Goal: Communication & Community: Answer question/provide support

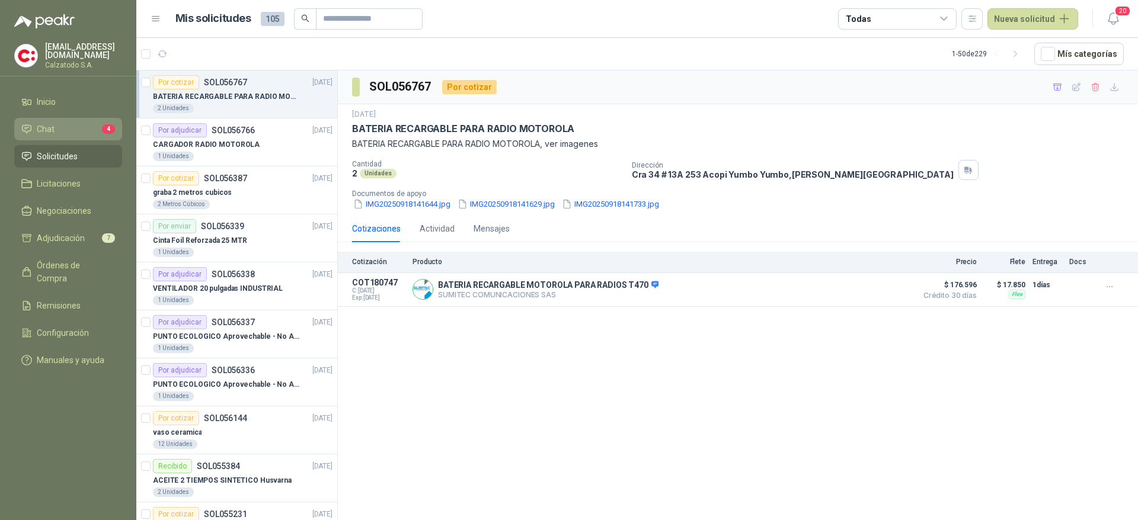
click at [56, 123] on li "Chat 4" at bounding box center [68, 129] width 94 height 13
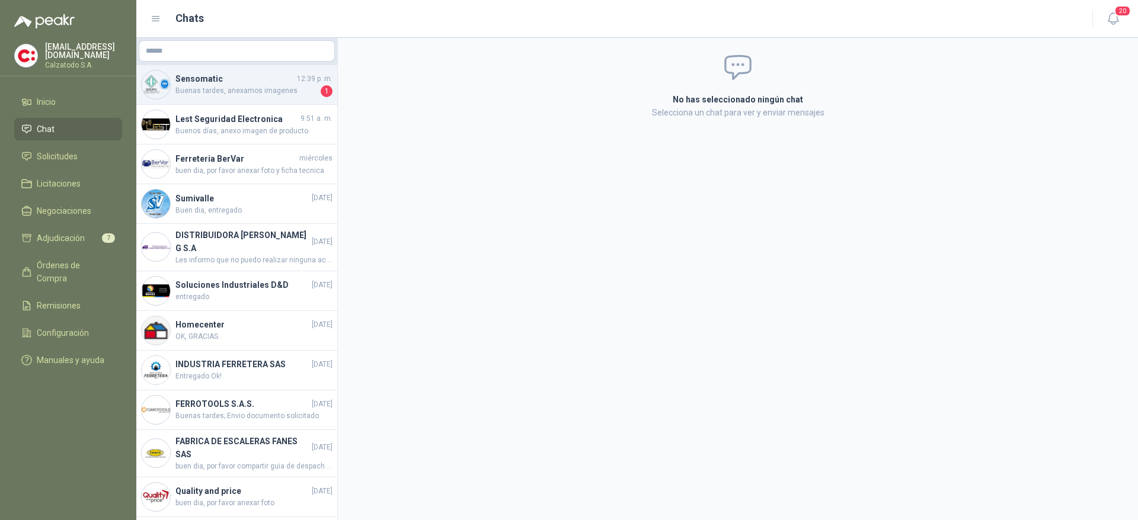
click at [228, 91] on span "Buenas tardes, anexamos imagenes" at bounding box center [246, 91] width 143 height 12
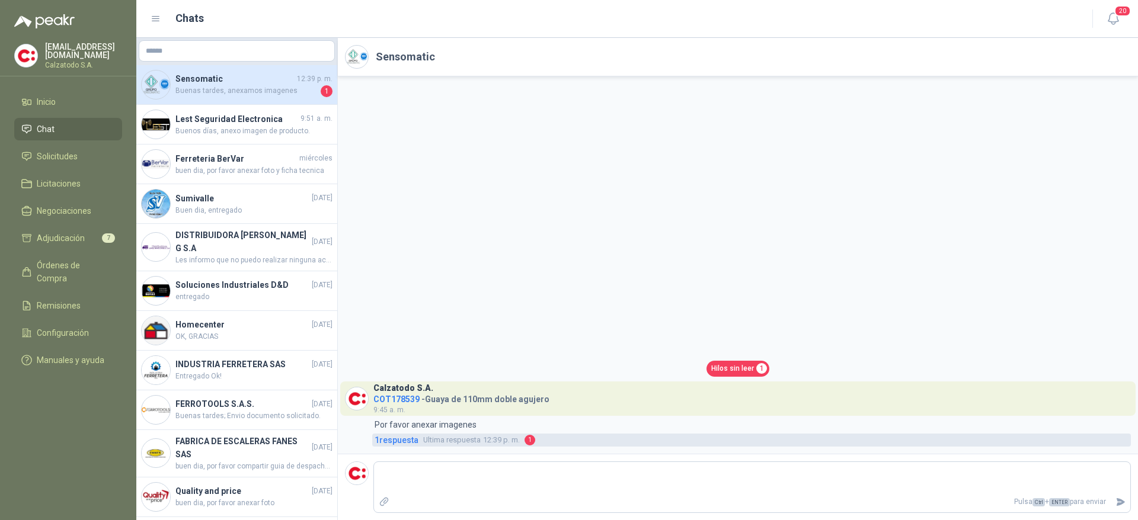
click at [412, 437] on span "1 respuesta" at bounding box center [396, 440] width 44 height 13
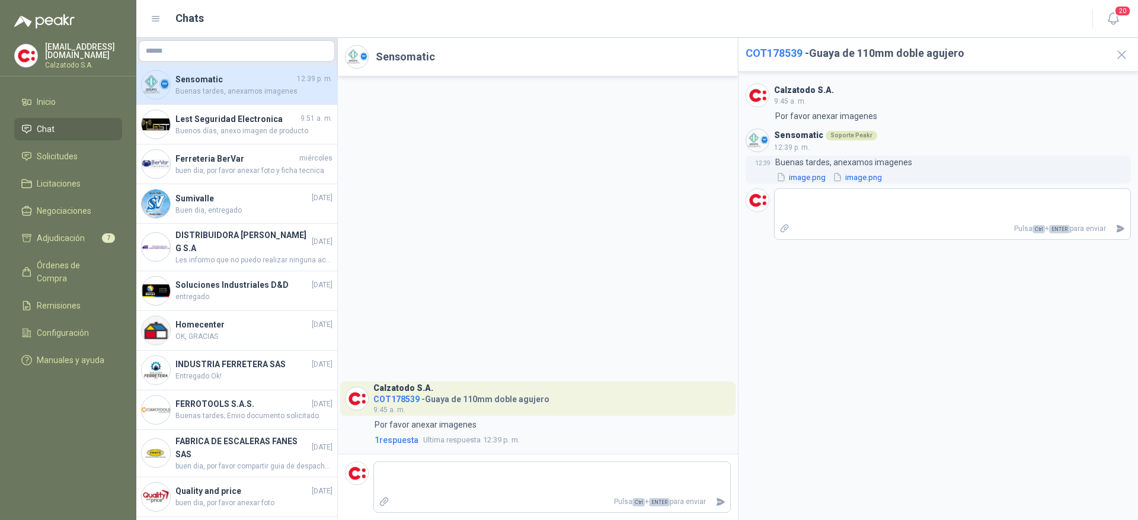
click at [803, 180] on button "image.png" at bounding box center [801, 177] width 52 height 12
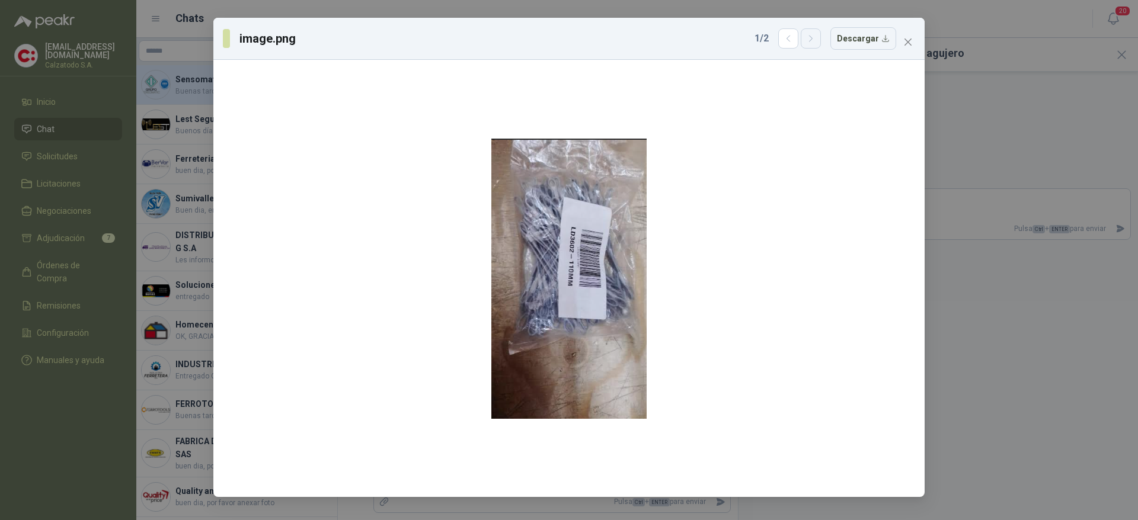
click at [816, 45] on button "button" at bounding box center [810, 38] width 20 height 20
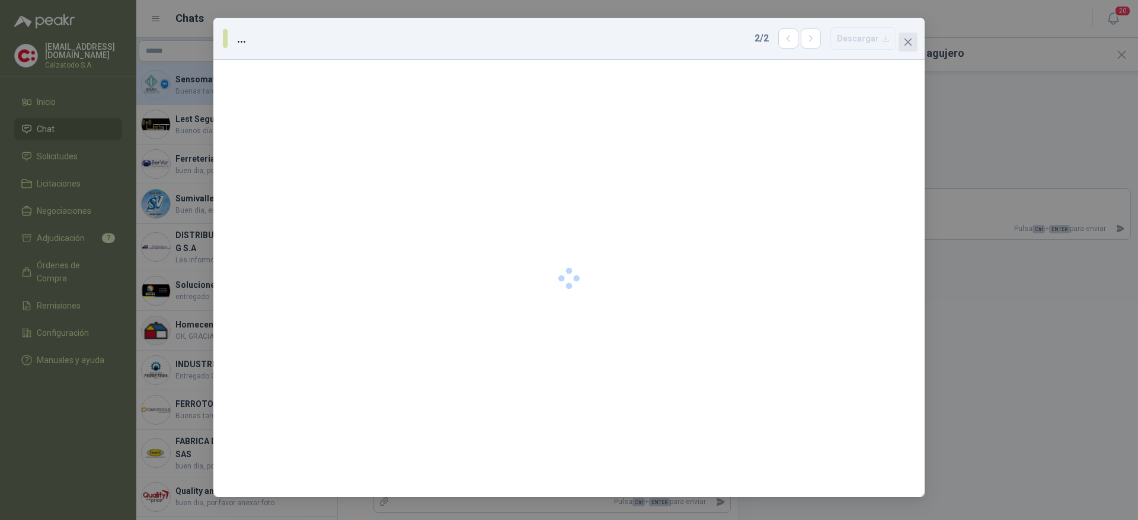
click at [905, 39] on icon "close" at bounding box center [907, 42] width 7 height 7
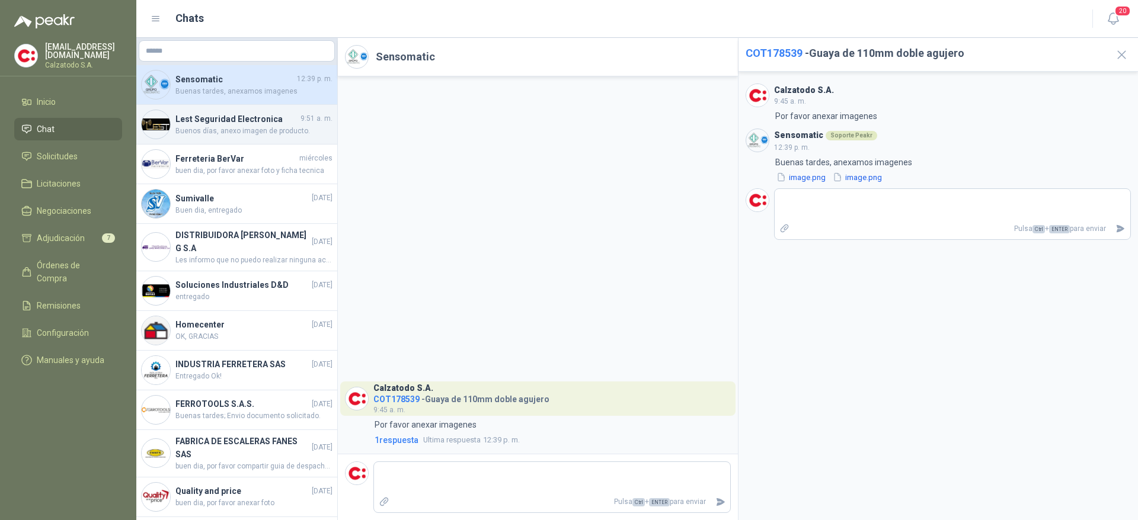
click at [259, 143] on div "Lest Seguridad Electronica 9:51 a. m. Buenos días, anexo imagen de producto." at bounding box center [236, 125] width 201 height 40
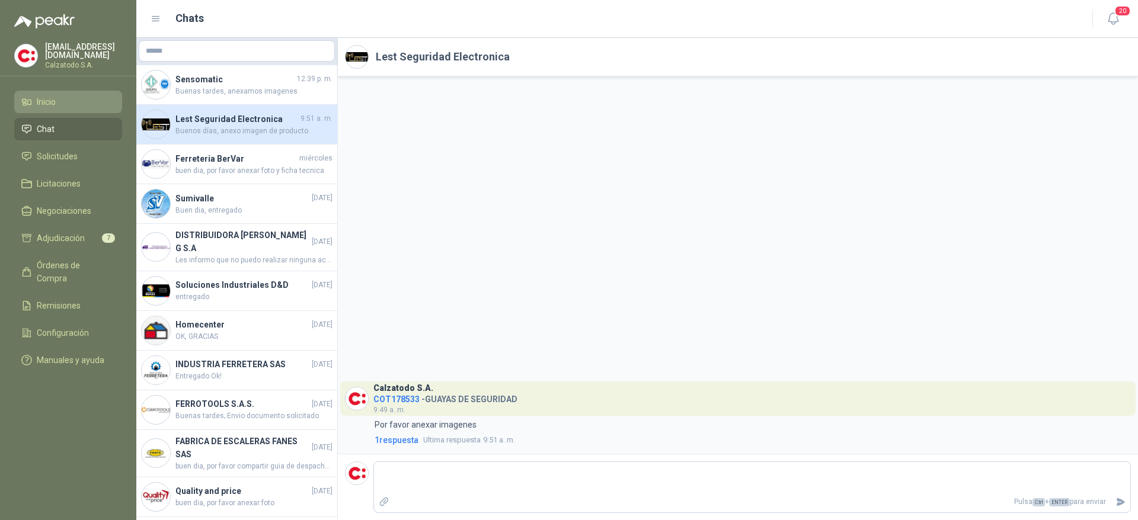
click at [78, 102] on li "Inicio" at bounding box center [68, 101] width 94 height 13
